Goal: Information Seeking & Learning: Find specific page/section

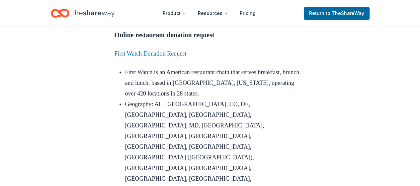
scroll to position [625, 0]
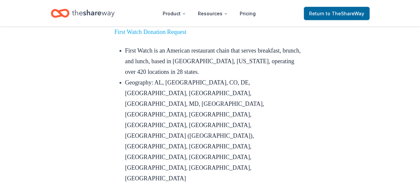
click at [175, 35] on link "First Watch Donation Request" at bounding box center [150, 31] width 72 height 7
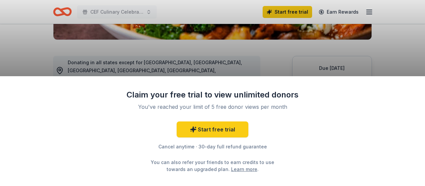
scroll to position [180, 0]
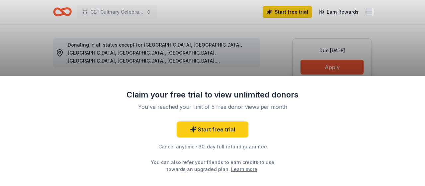
drag, startPoint x: 422, startPoint y: 14, endPoint x: 424, endPoint y: 66, distance: 51.8
click at [419, 72] on div "Claim your free trial to view unlimited donors You've reached your limit of 5 f…" at bounding box center [212, 93] width 425 height 186
drag, startPoint x: 424, startPoint y: 56, endPoint x: 424, endPoint y: 45, distance: 10.3
click at [419, 45] on div "Claim your free trial to view unlimited donors You've reached your limit of 5 f…" at bounding box center [212, 93] width 425 height 186
